Goal: Task Accomplishment & Management: Manage account settings

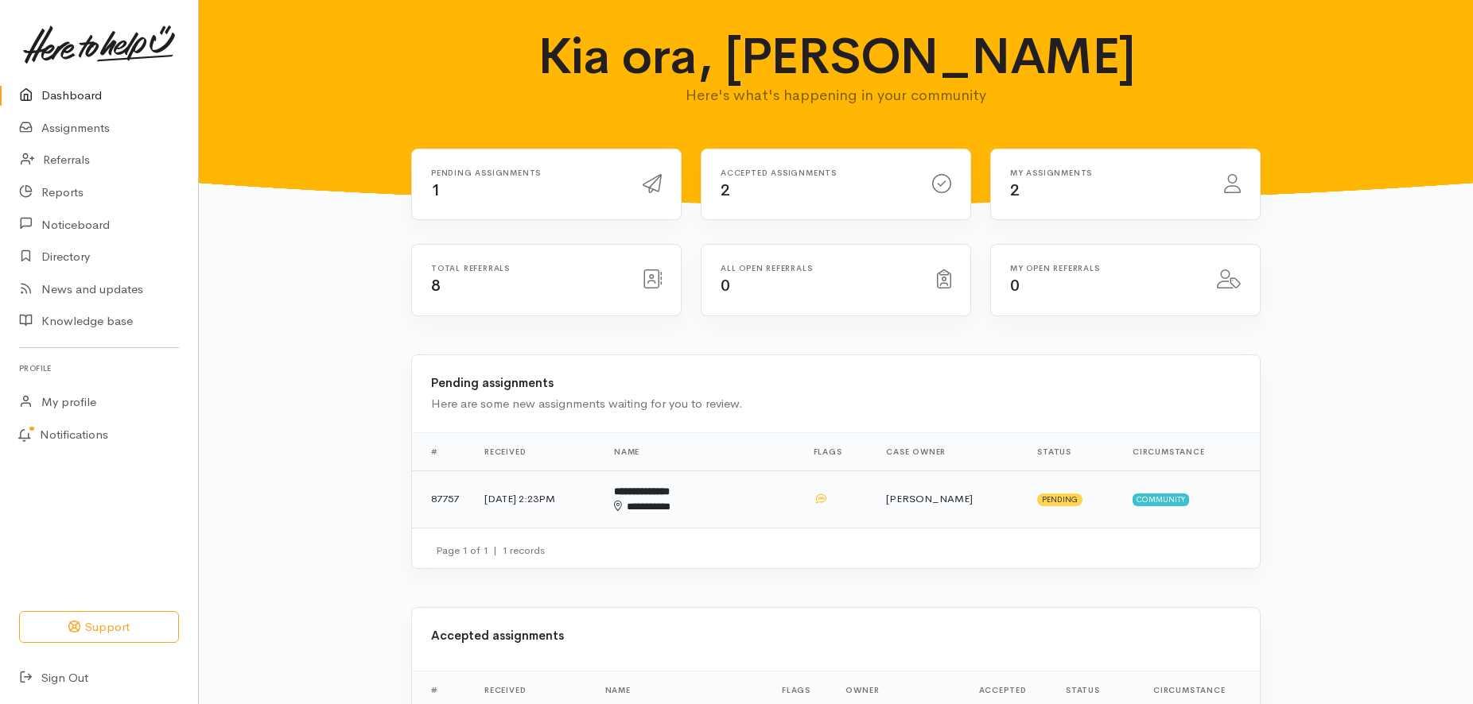
click at [538, 491] on td "[DATE] 2:23PM" at bounding box center [537, 499] width 130 height 57
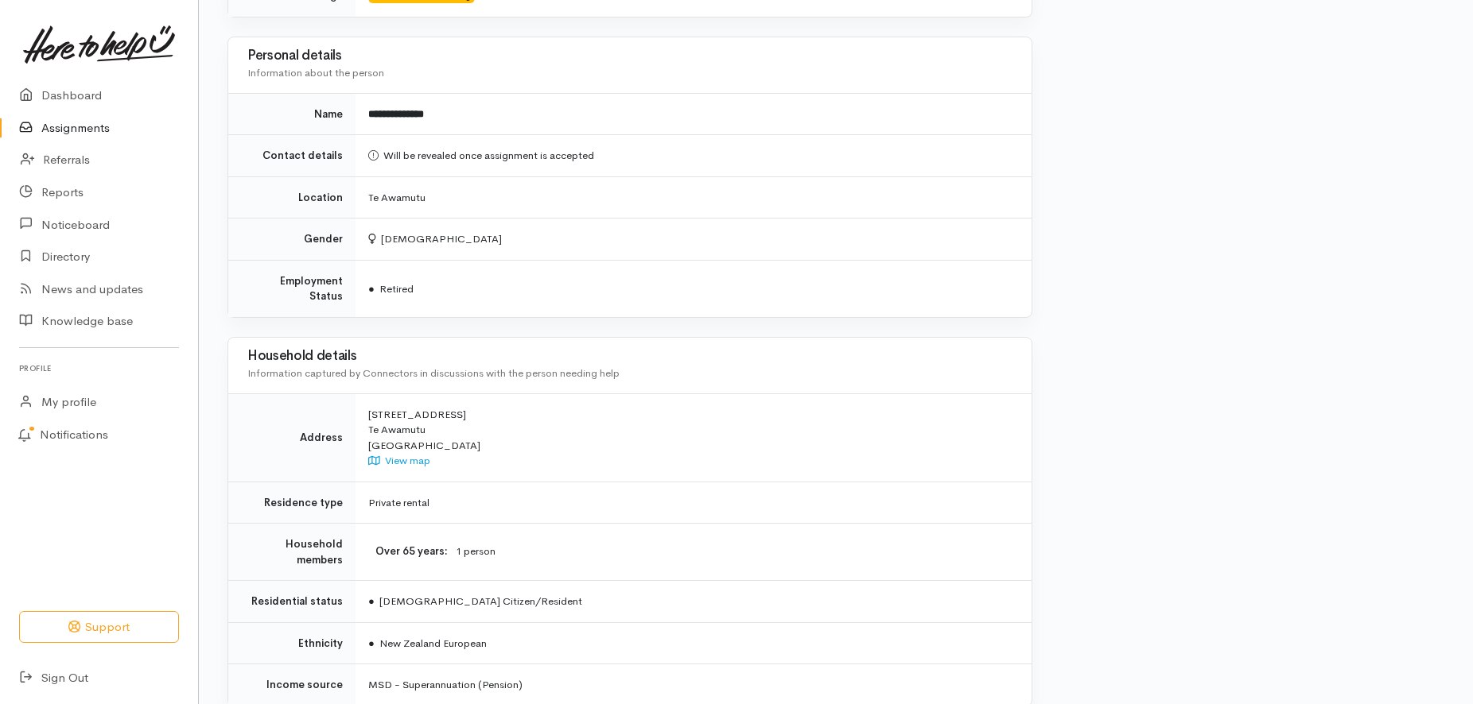
scroll to position [1117, 0]
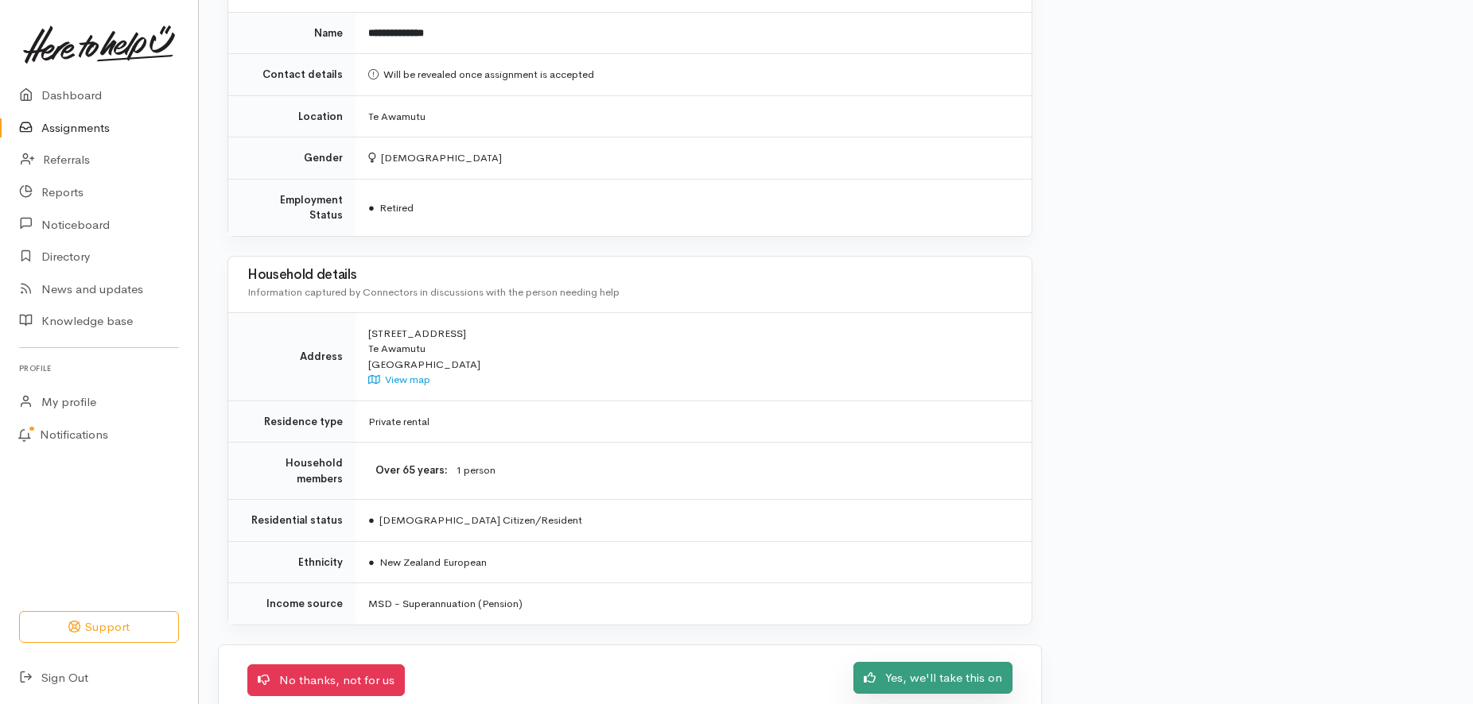
click at [941, 662] on link "Yes, we'll take this on" at bounding box center [932, 678] width 159 height 33
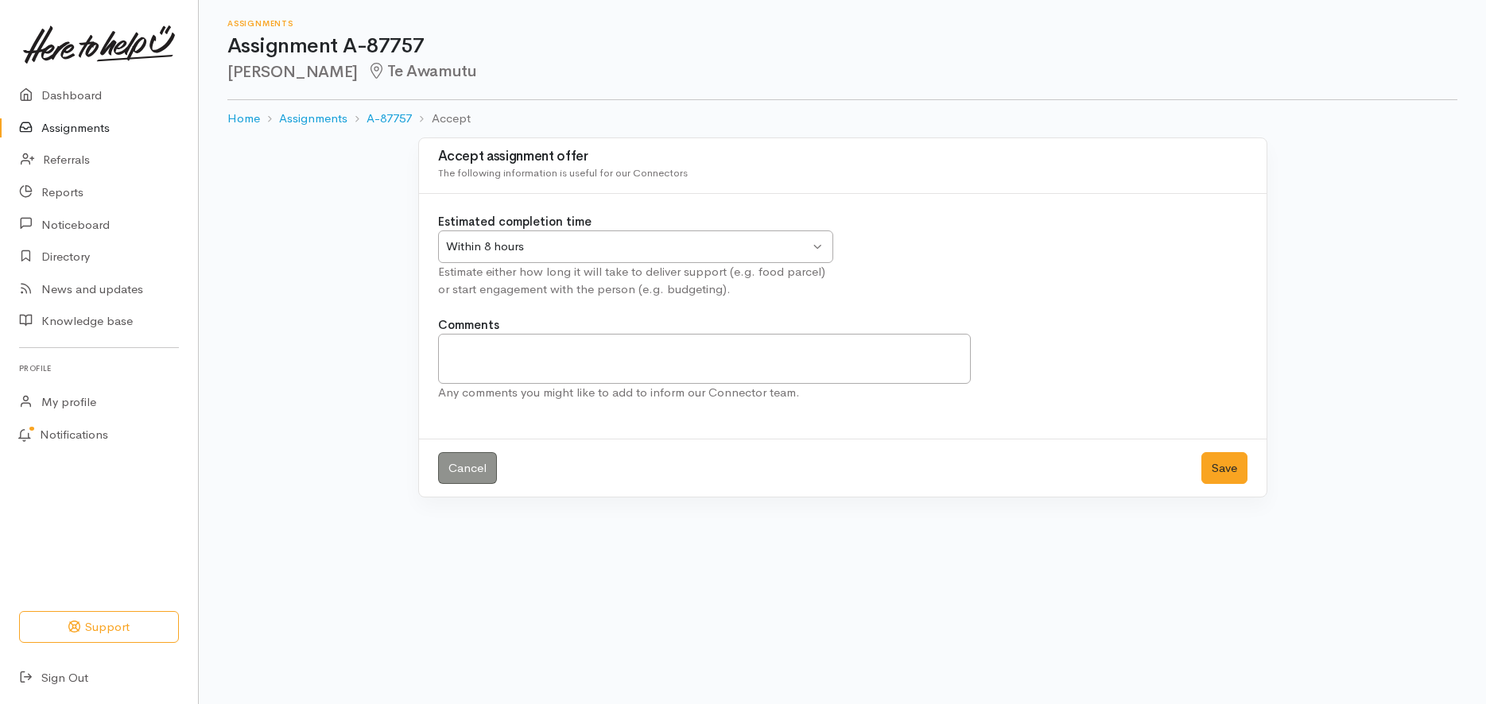
click at [818, 243] on div "Within 8 hours Within 8 hours" at bounding box center [635, 247] width 395 height 33
click at [1220, 461] on button "Save" at bounding box center [1224, 468] width 46 height 33
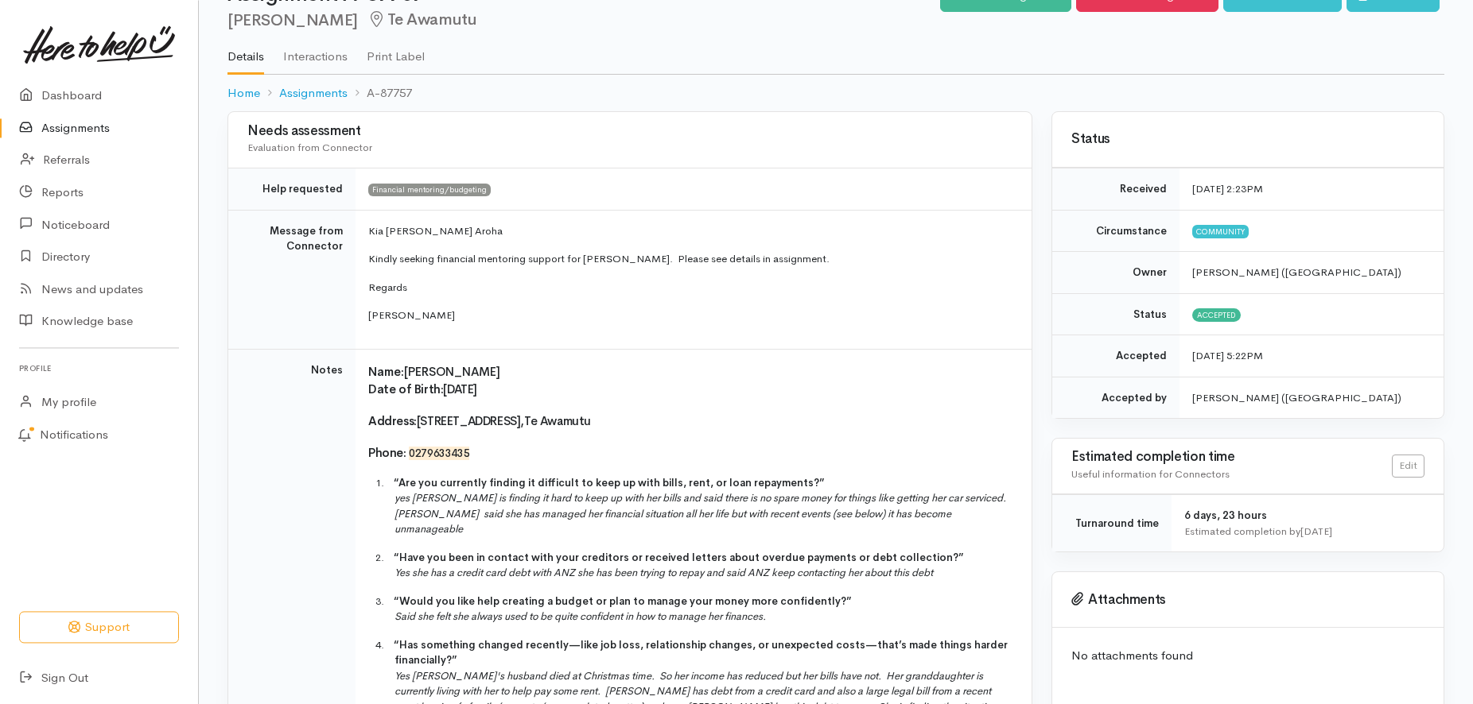
scroll to position [81, 0]
